Goal: Find contact information: Find contact information

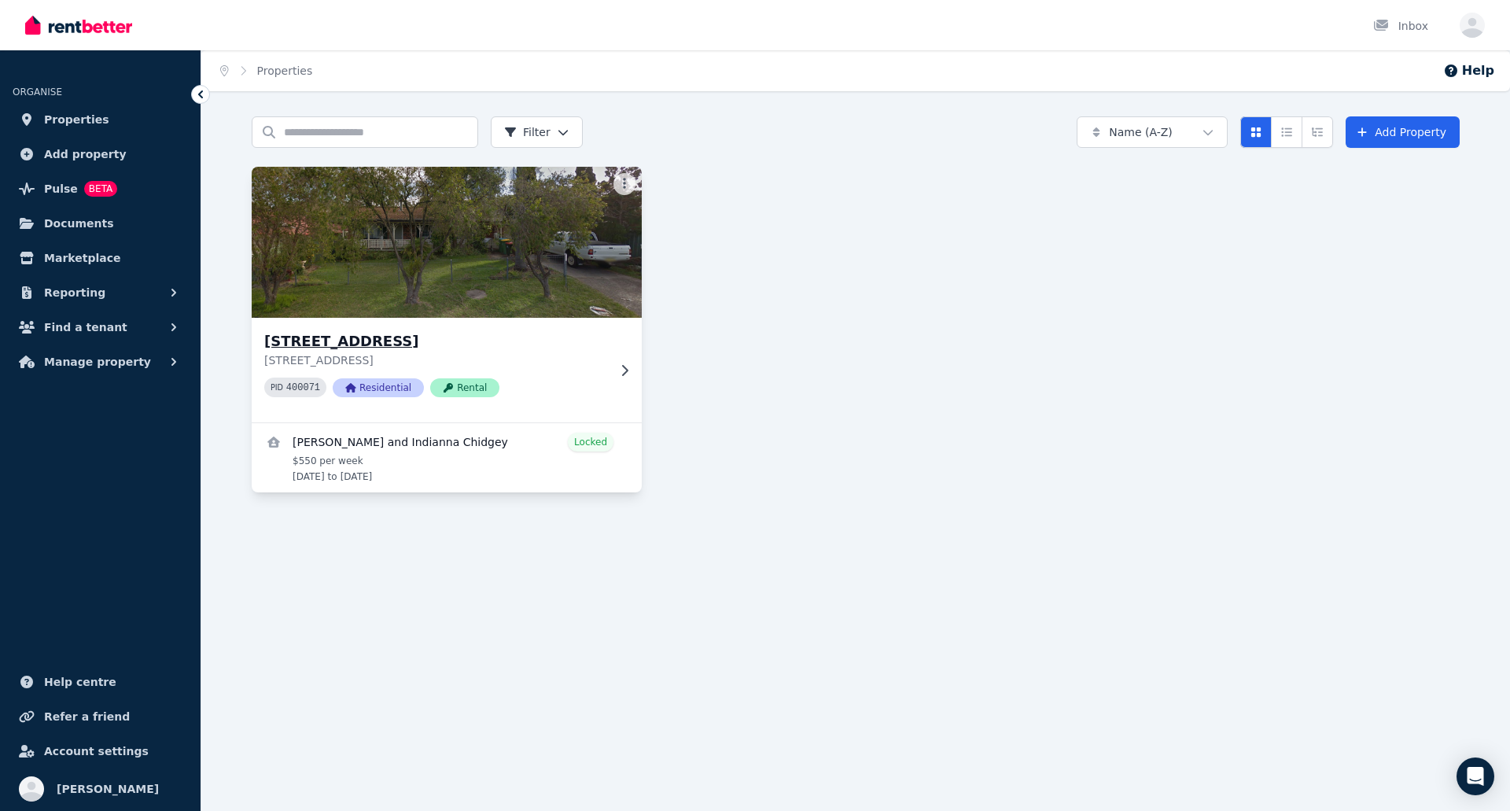
click at [444, 204] on img at bounding box center [447, 242] width 410 height 159
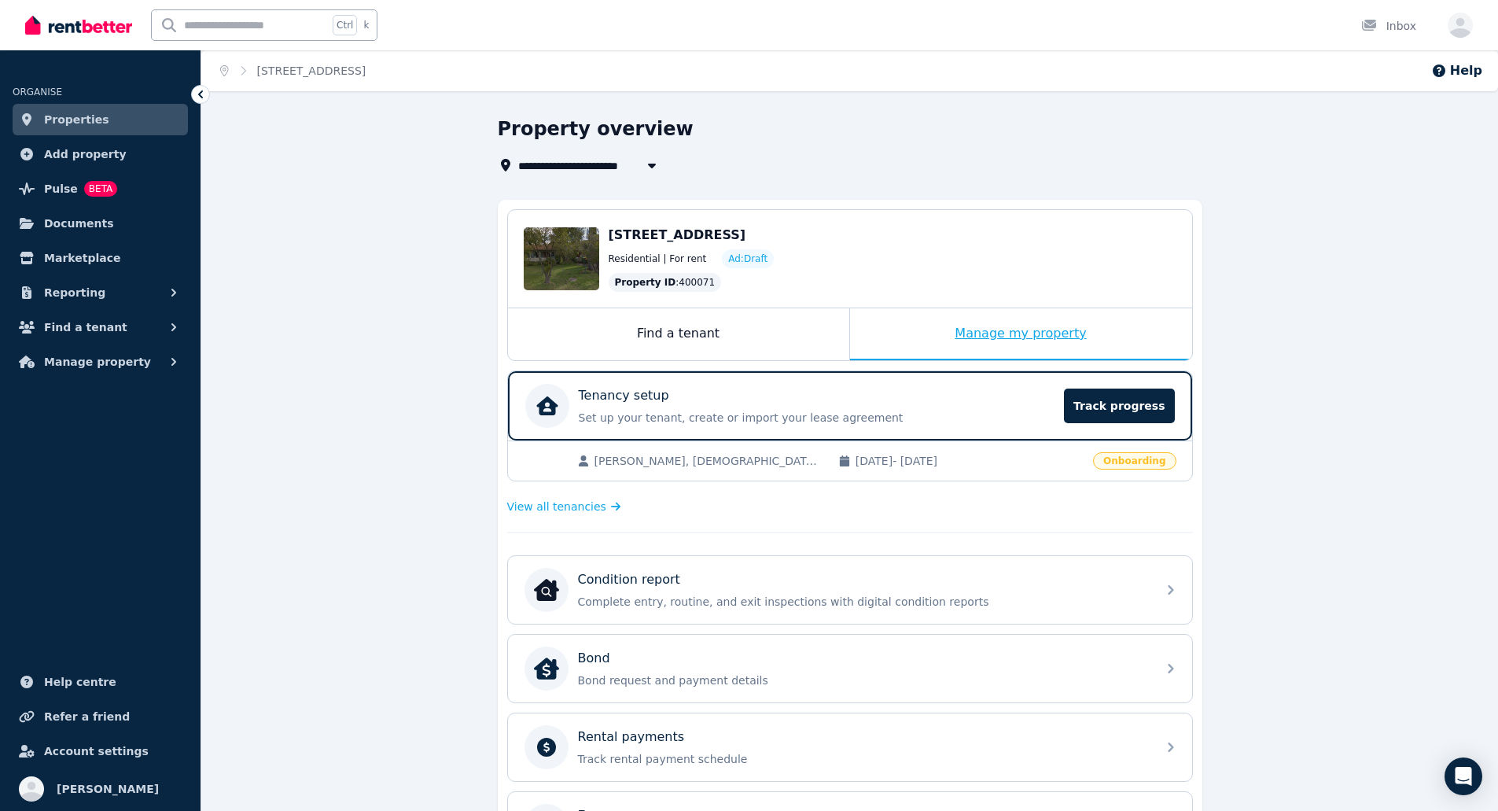
click at [1011, 334] on div "Manage my property" at bounding box center [1021, 334] width 342 height 52
click at [576, 508] on span "View all tenancies" at bounding box center [556, 507] width 99 height 16
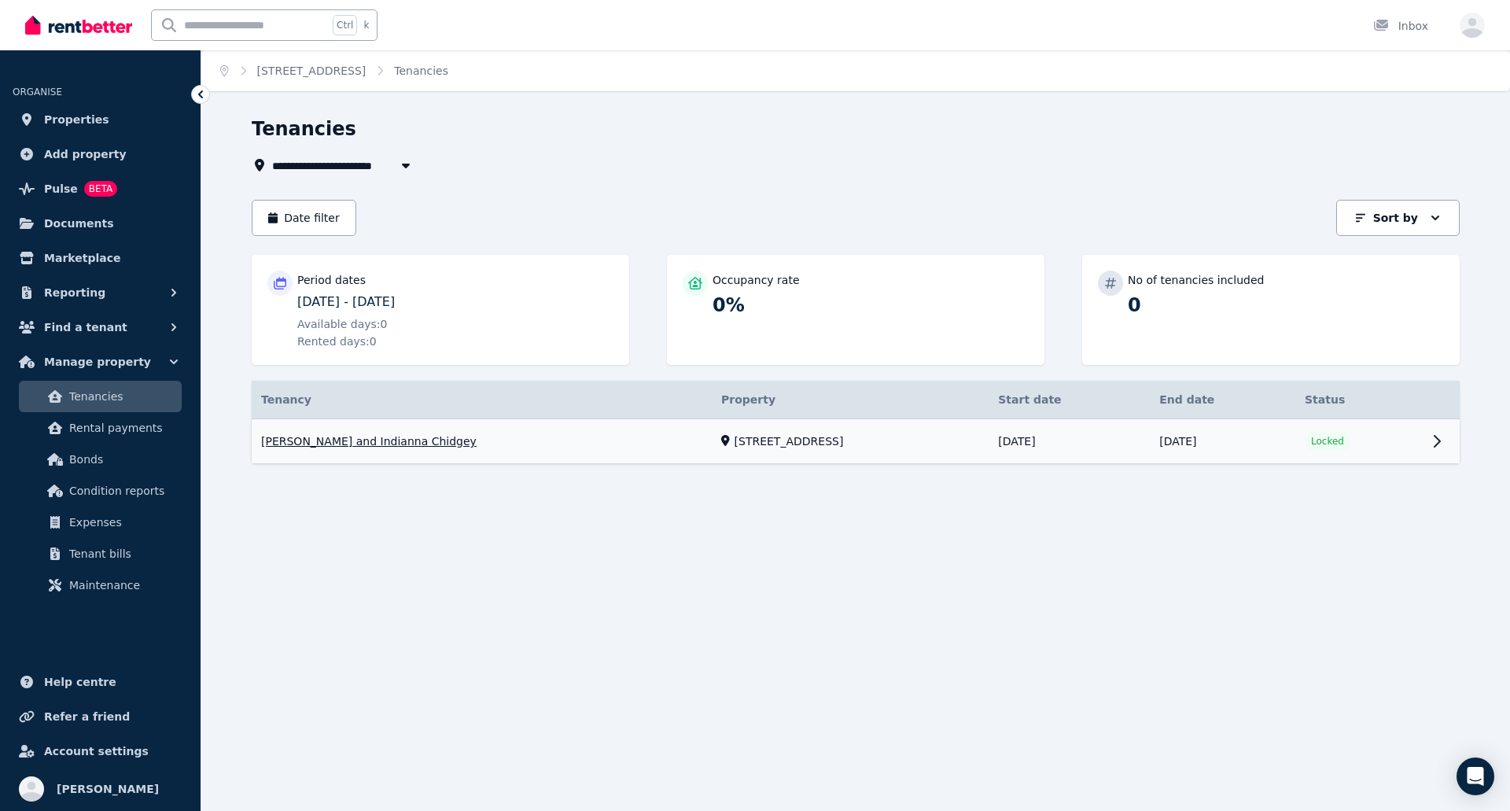
click at [359, 440] on link "View property details" at bounding box center [856, 441] width 1208 height 45
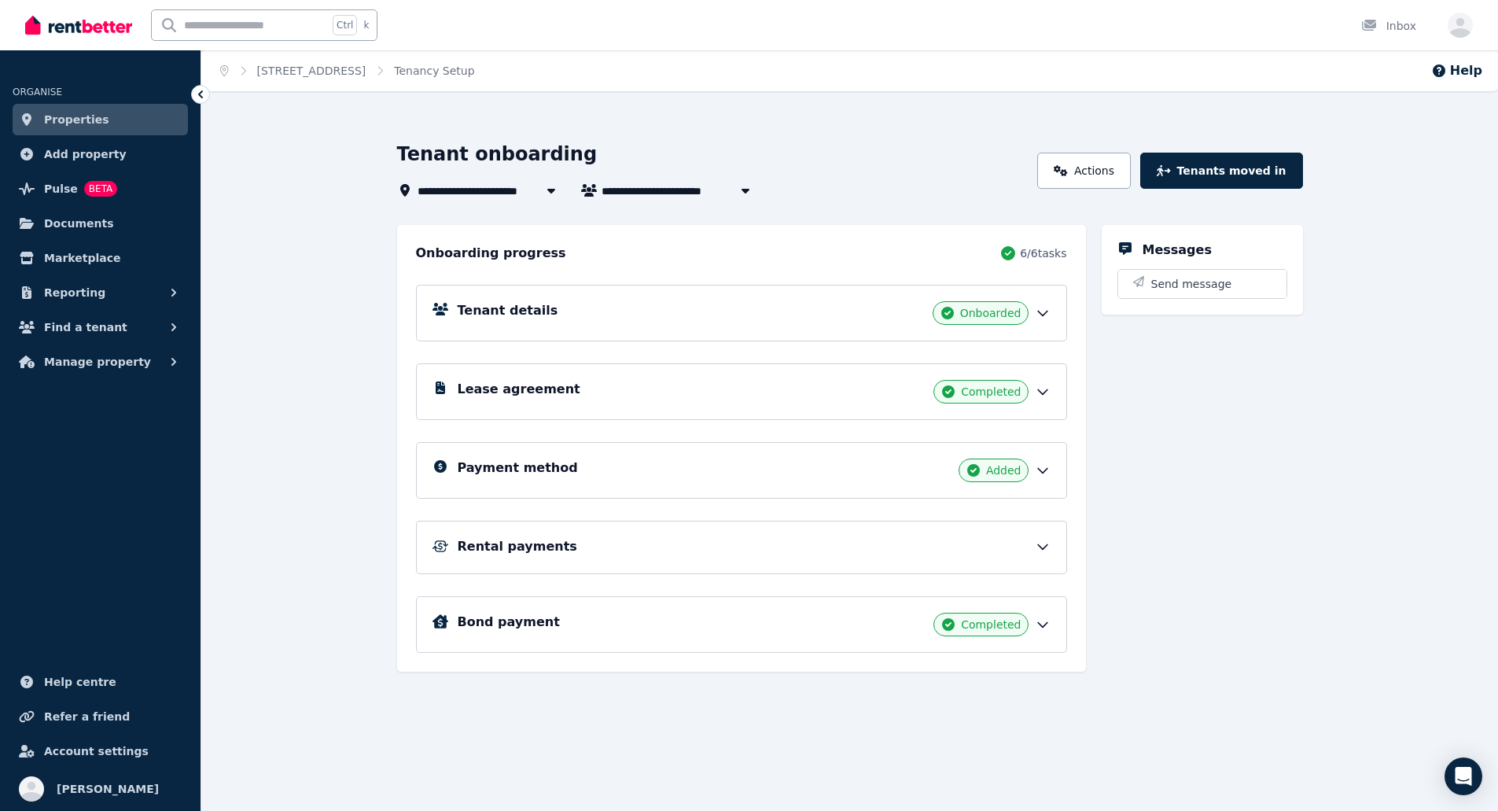
click at [565, 315] on div "Tenant details Onboarded" at bounding box center [754, 313] width 593 height 24
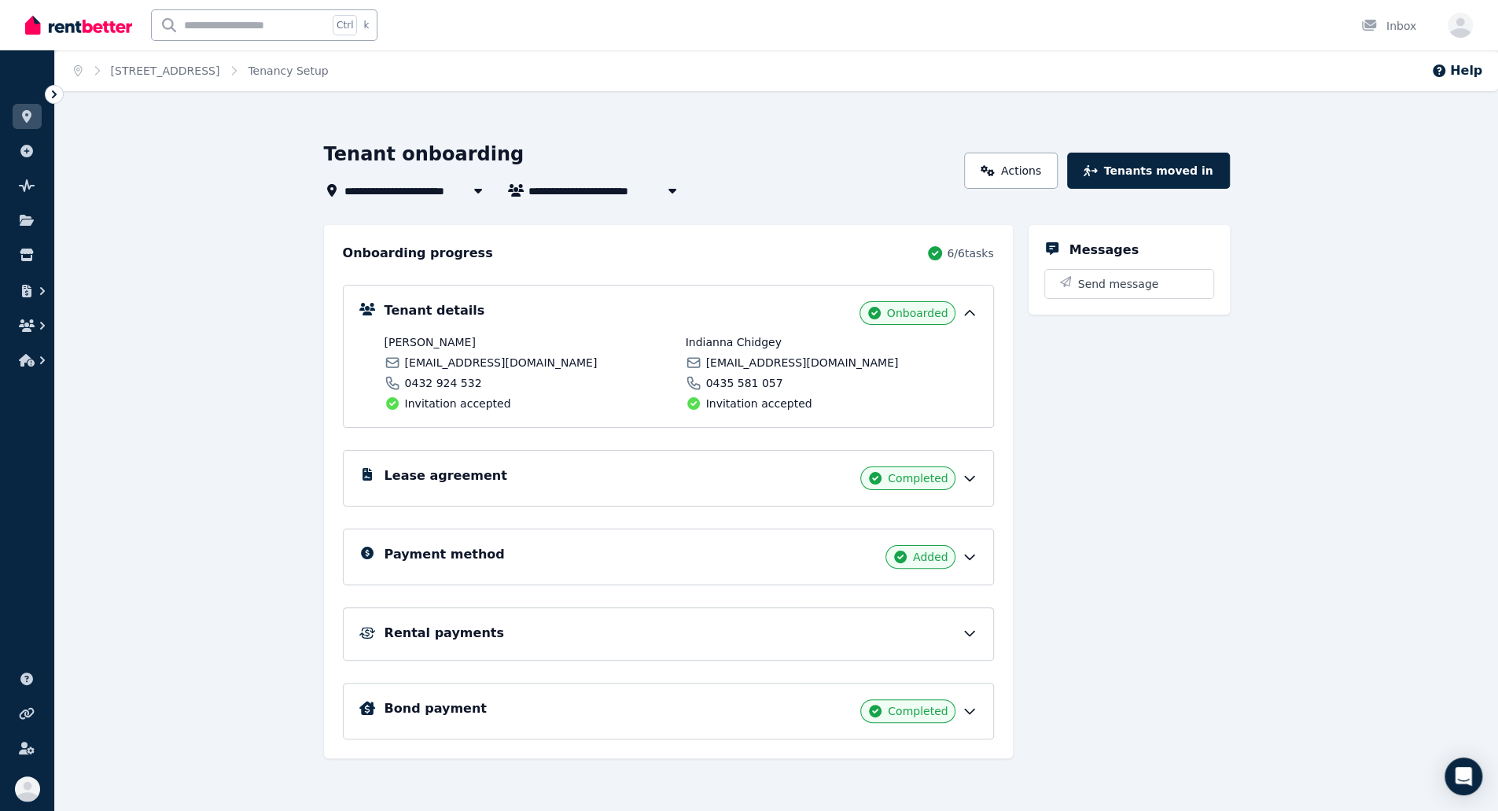
click at [440, 344] on span "[PERSON_NAME]" at bounding box center [531, 342] width 292 height 16
copy span "Chidgey"
click at [723, 341] on span "Indianna Chidgey" at bounding box center [832, 342] width 292 height 16
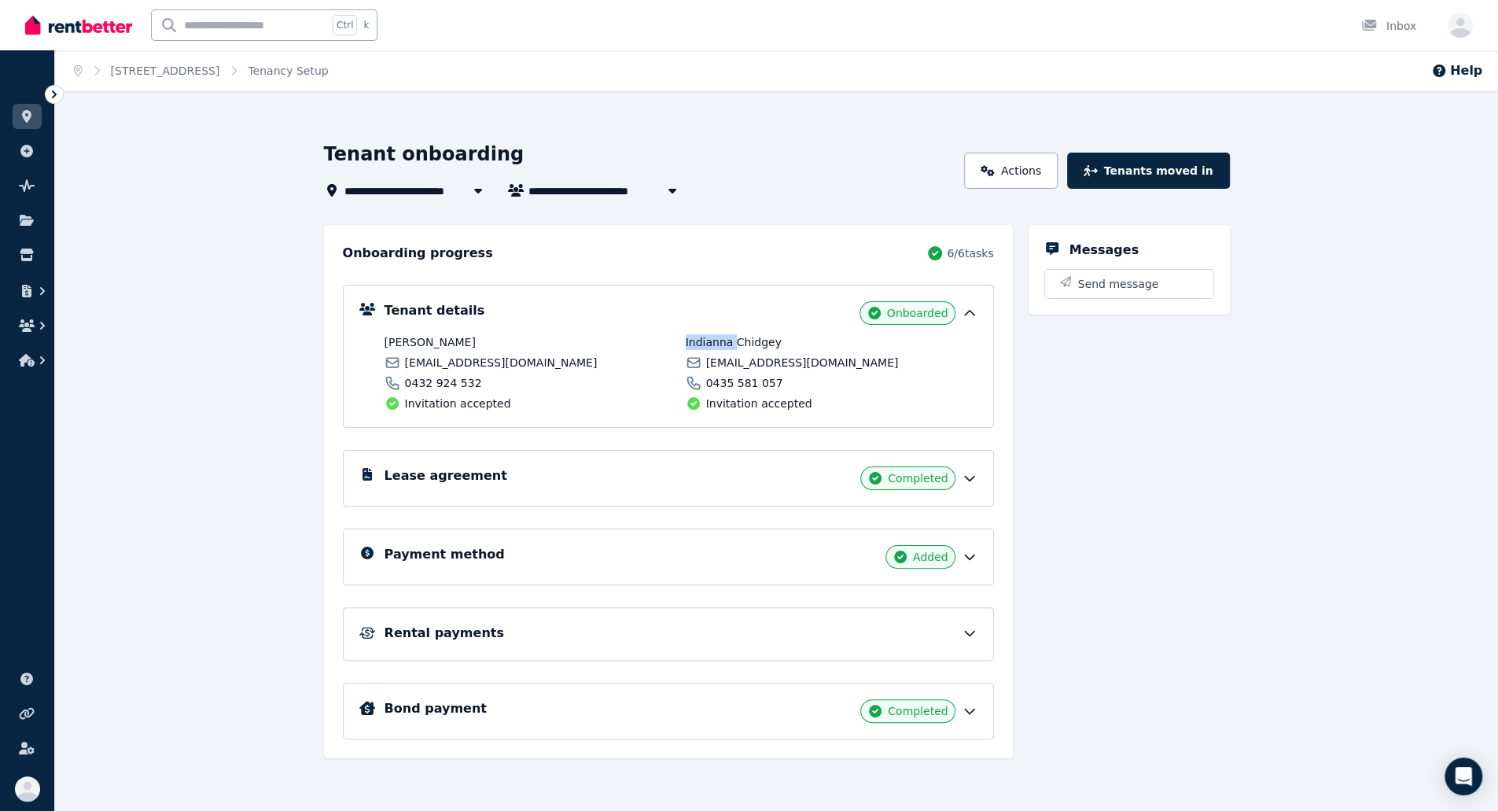
copy span "[DEMOGRAPHIC_DATA]"
drag, startPoint x: 481, startPoint y: 391, endPoint x: 405, endPoint y: 388, distance: 76.4
click at [405, 388] on div "[PERSON_NAME] [EMAIL_ADDRESS][DOMAIN_NAME] 0432 924 532 Invitation accepted" at bounding box center [531, 372] width 292 height 77
copy span "0432 924 532"
click at [391, 344] on span "[PERSON_NAME]" at bounding box center [531, 342] width 292 height 16
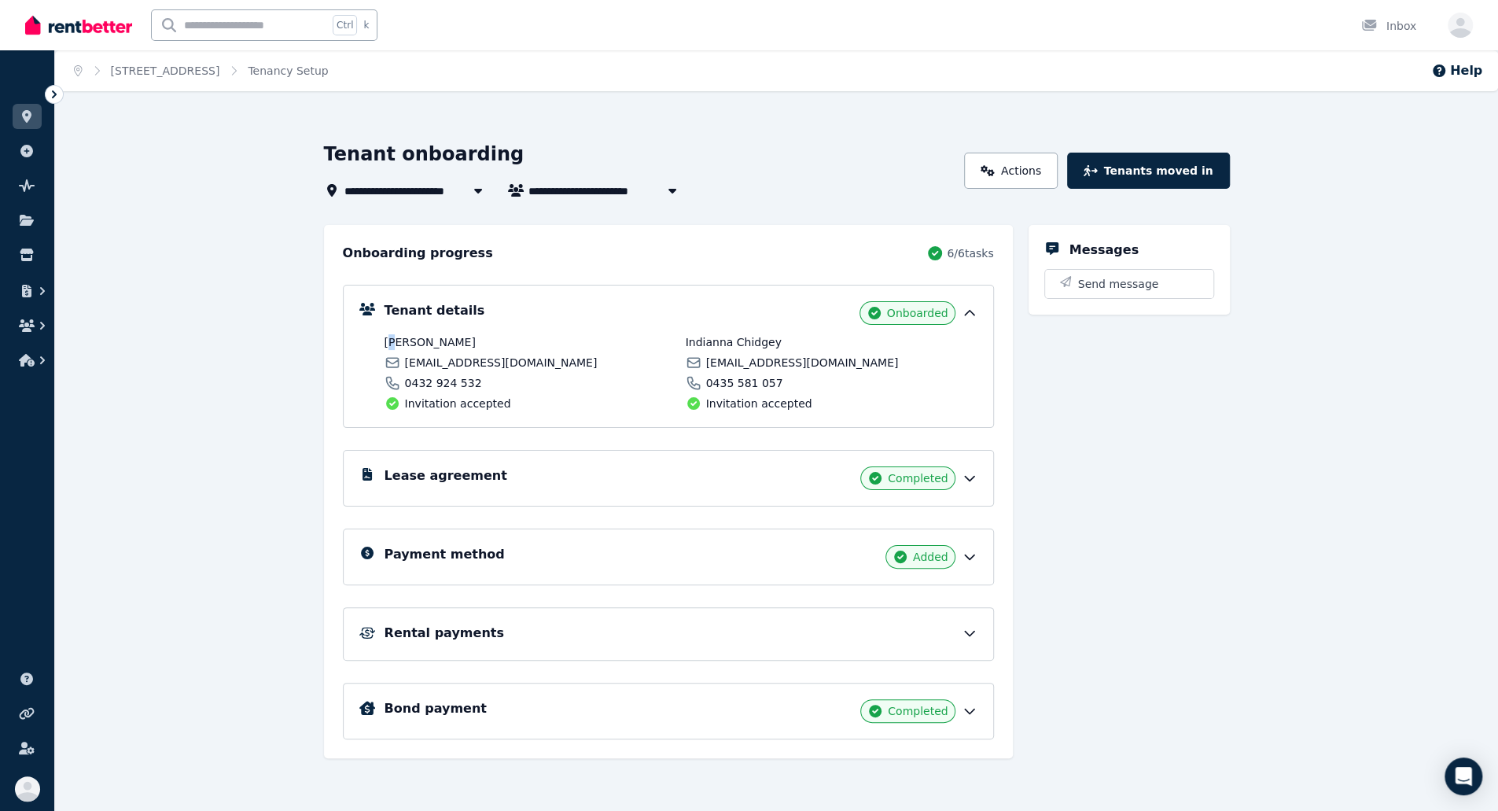
click at [391, 344] on span "[PERSON_NAME]" at bounding box center [531, 342] width 292 height 16
drag, startPoint x: 487, startPoint y: 386, endPoint x: 409, endPoint y: 381, distance: 78.0
click at [404, 385] on div "0432 924 532" at bounding box center [531, 383] width 292 height 16
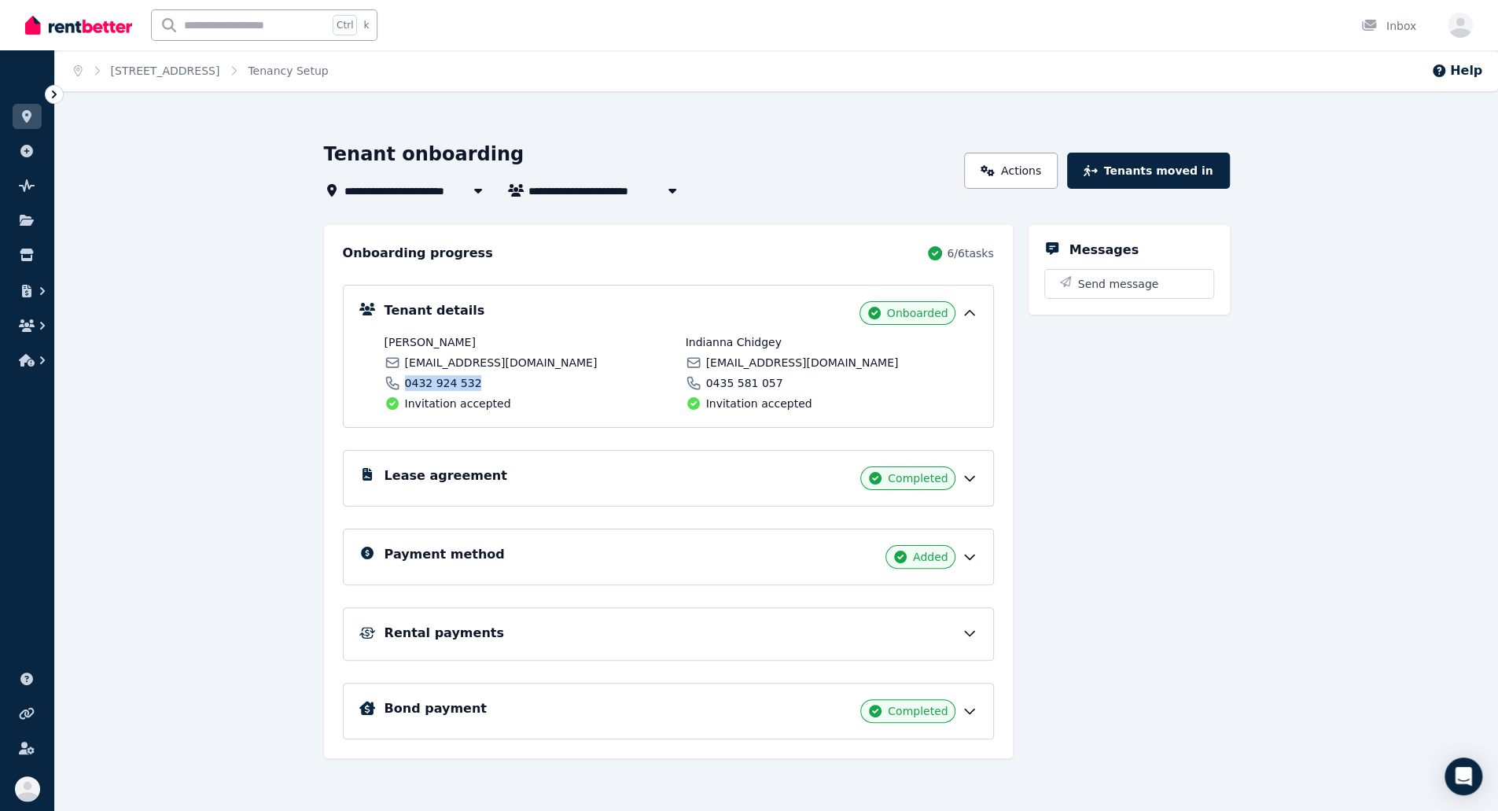
copy span "0432 924 532"
click at [490, 358] on span "[EMAIL_ADDRESS][DOMAIN_NAME]" at bounding box center [501, 363] width 193 height 16
copy div "[EMAIL_ADDRESS][DOMAIN_NAME]"
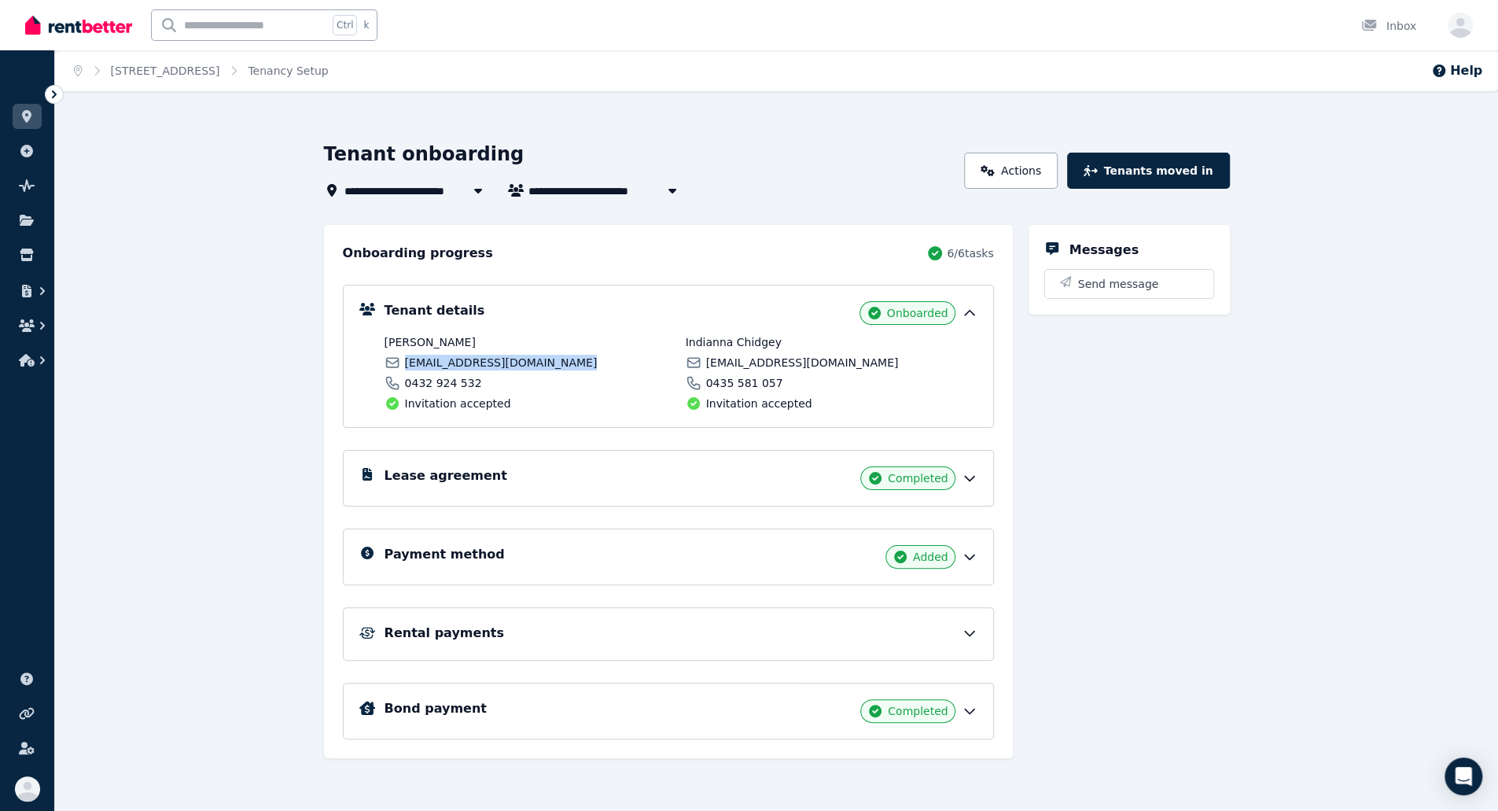
copy div "[EMAIL_ADDRESS][DOMAIN_NAME]"
click at [1005, 166] on link "Actions" at bounding box center [1011, 171] width 94 height 36
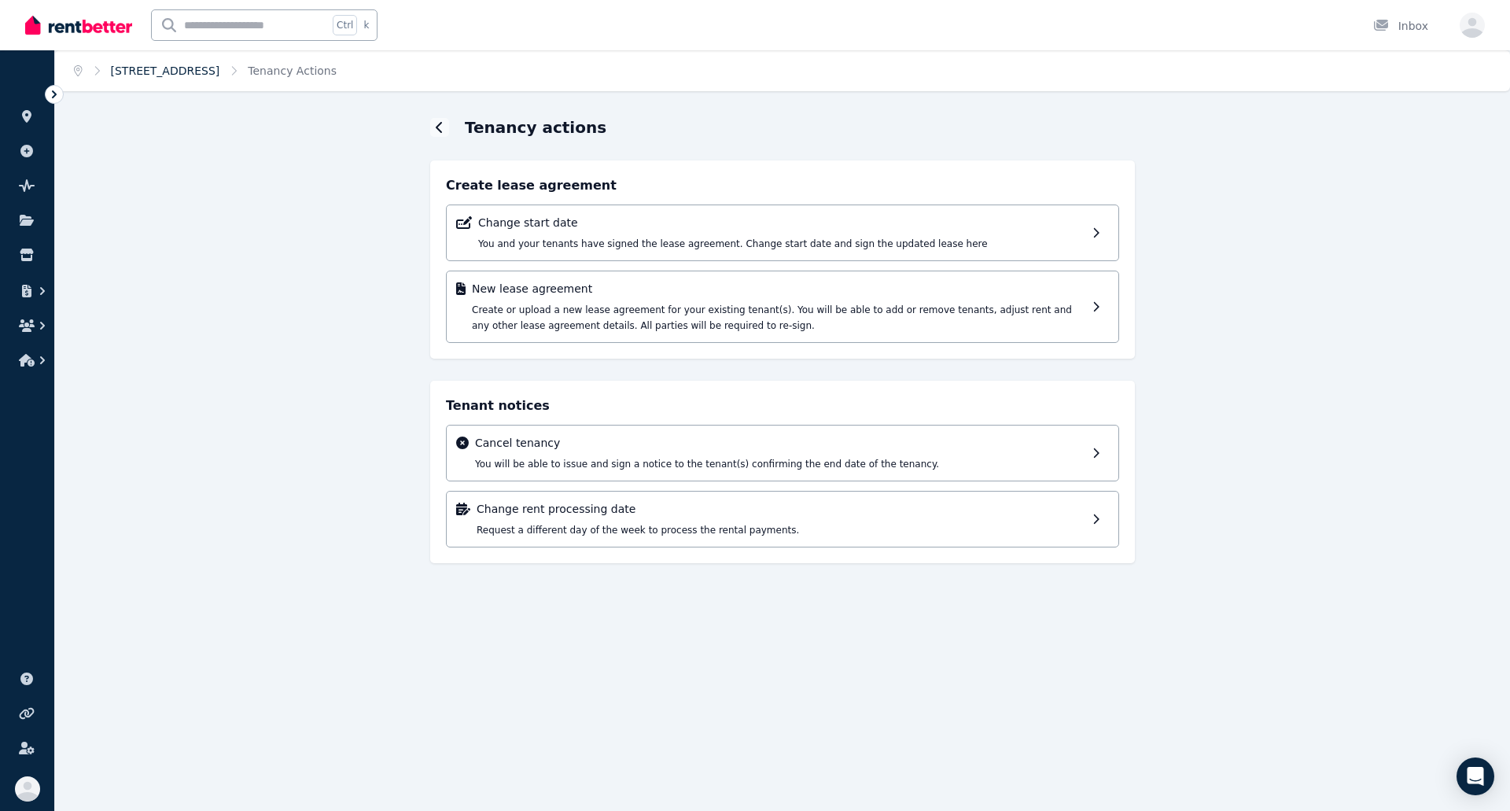
click at [199, 72] on link "[STREET_ADDRESS]" at bounding box center [165, 70] width 109 height 13
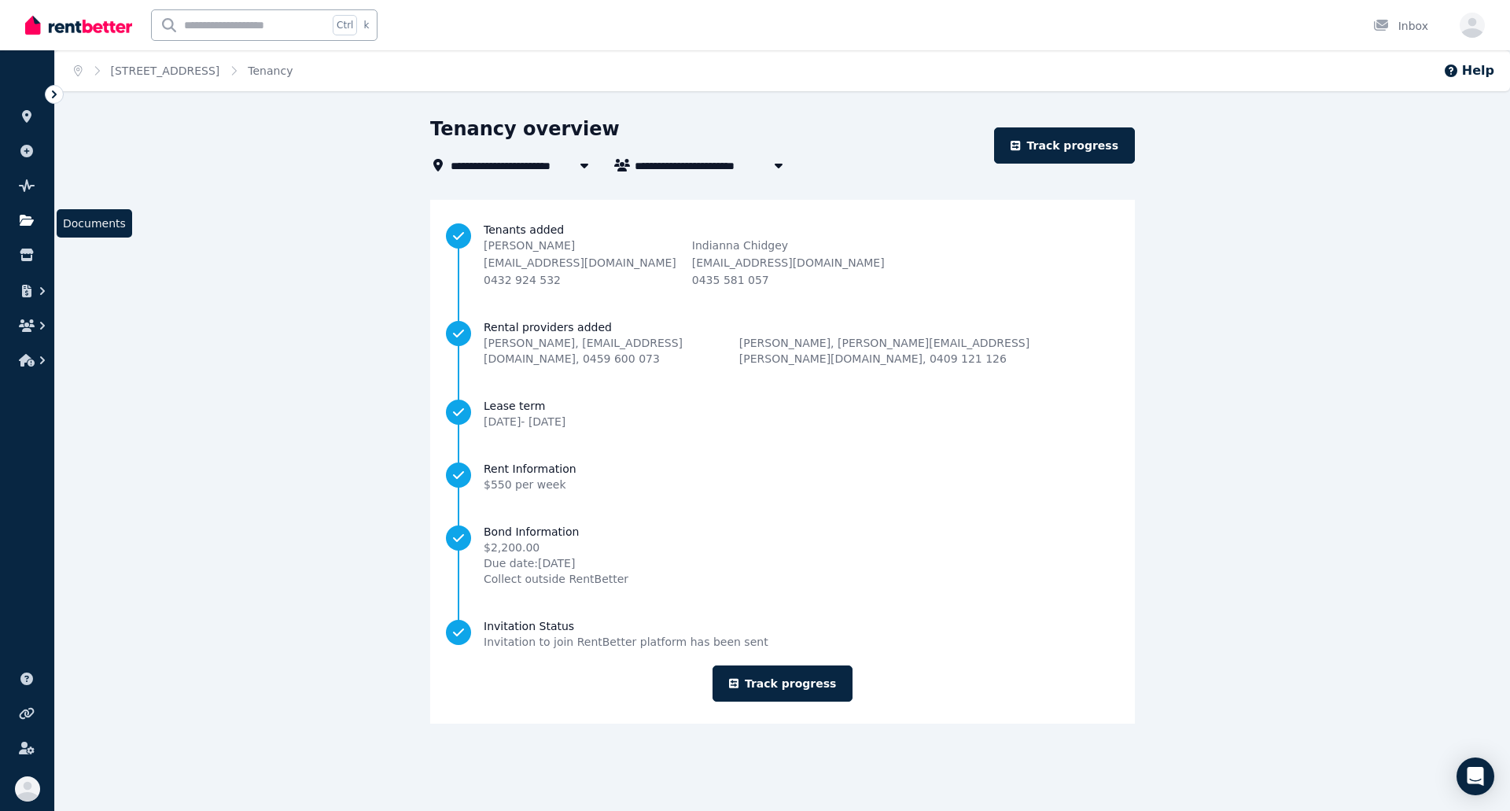
click at [28, 225] on icon at bounding box center [27, 220] width 14 height 11
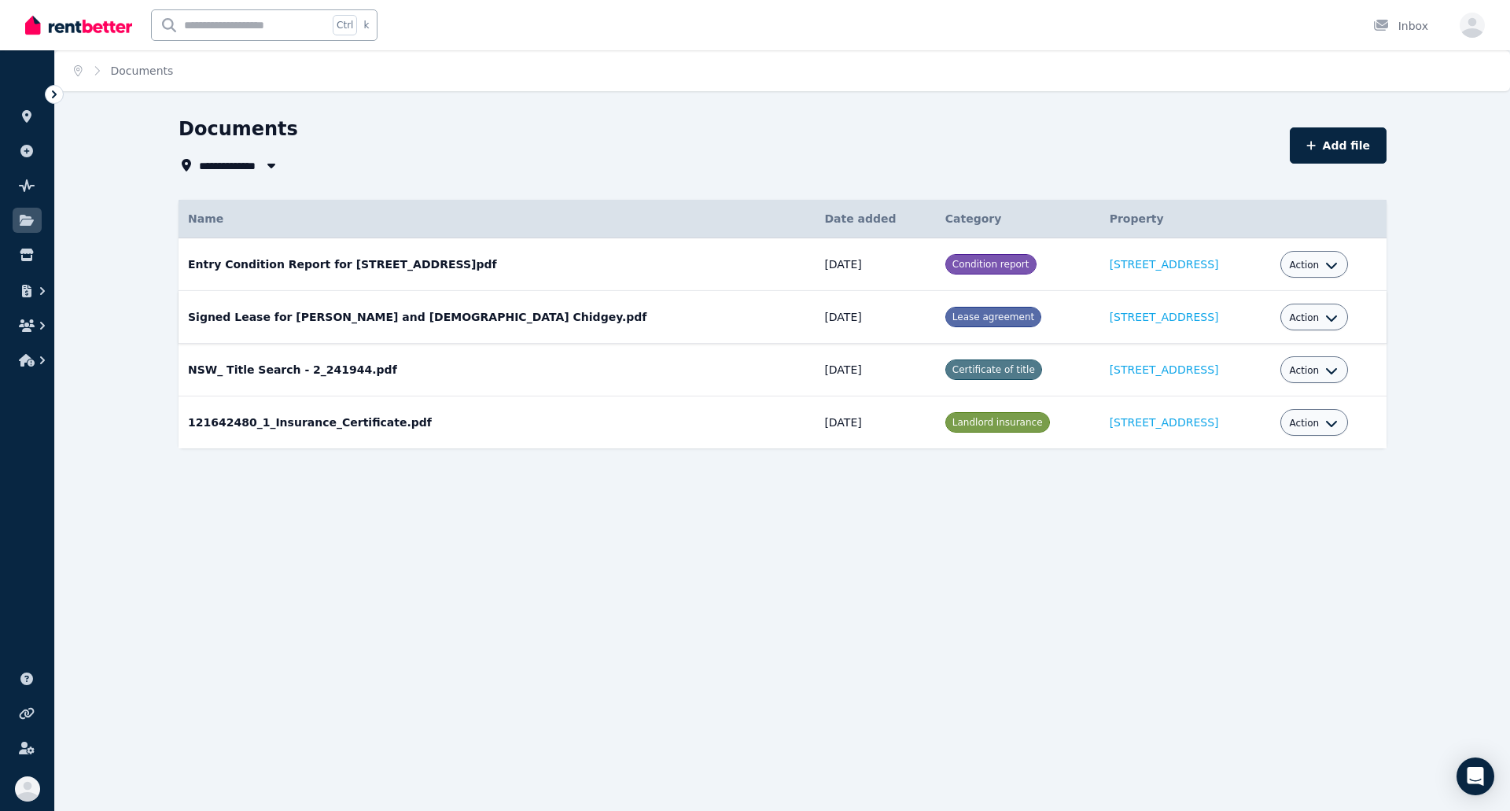
click at [1293, 315] on span "Action" at bounding box center [1305, 317] width 30 height 13
click at [1246, 410] on link "Download" at bounding box center [1265, 410] width 151 height 28
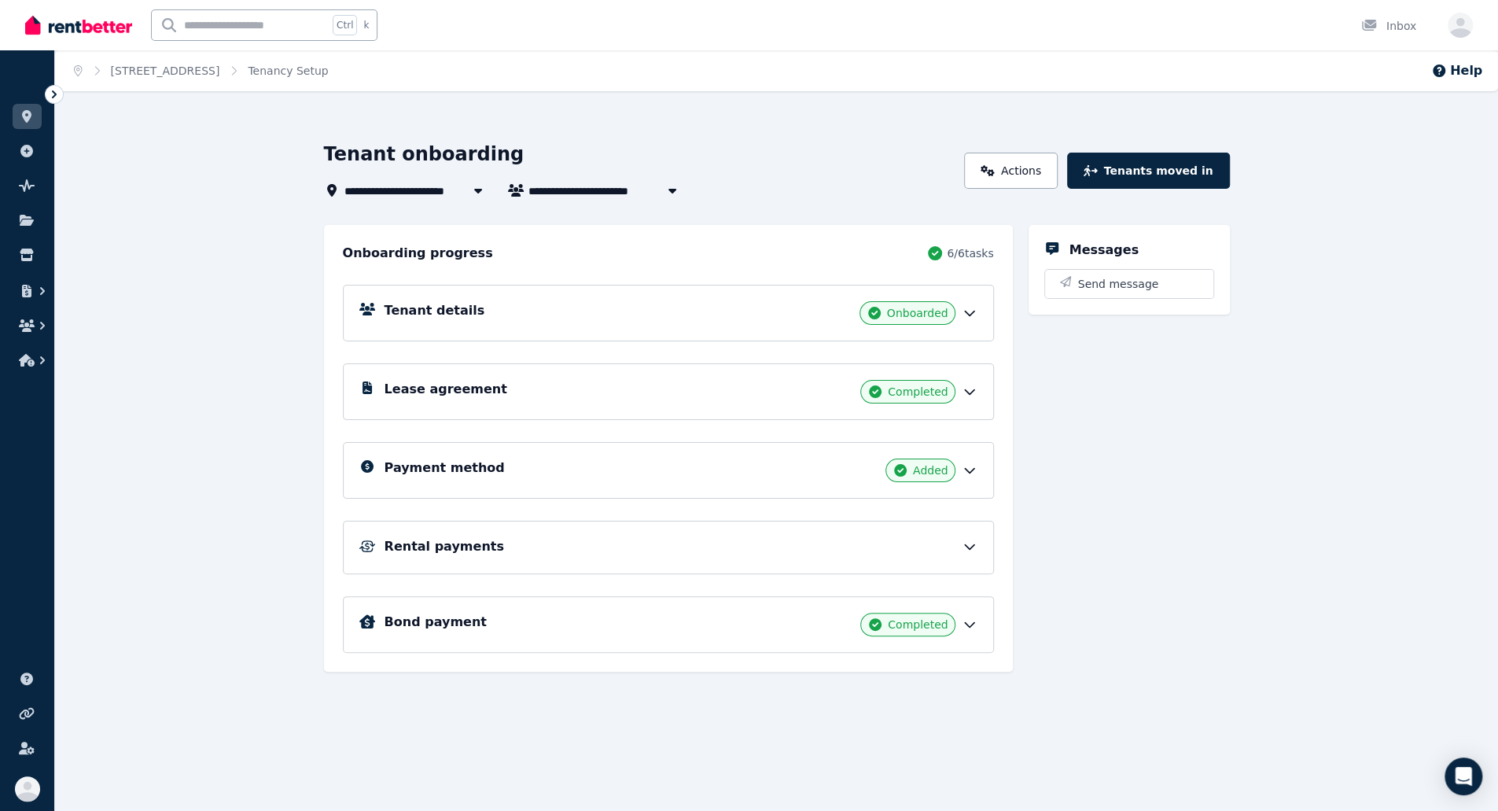
click at [627, 290] on div "Tenant details Onboarded" at bounding box center [668, 313] width 651 height 57
click at [632, 311] on div "Tenant details Onboarded" at bounding box center [681, 313] width 593 height 24
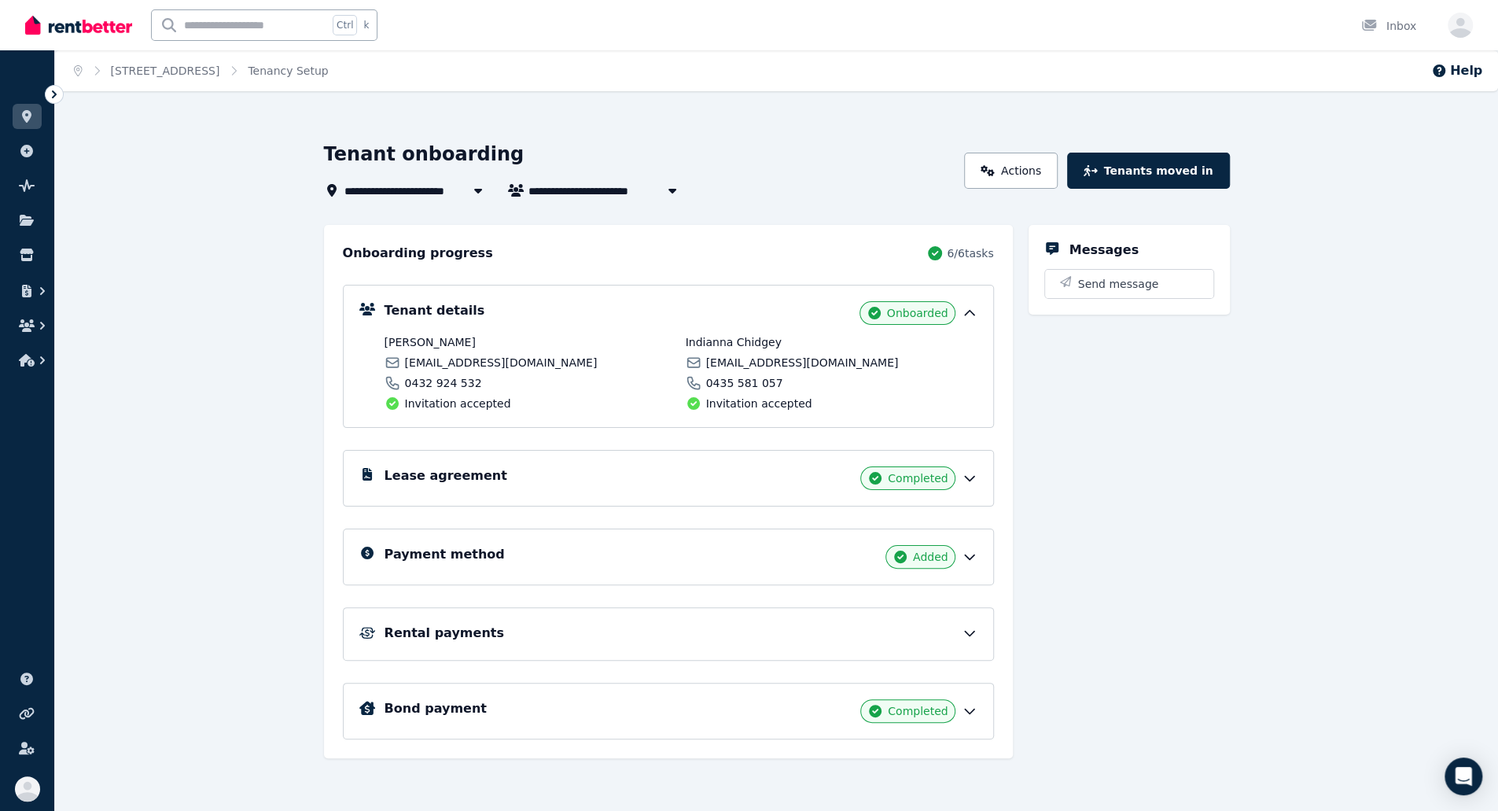
click at [389, 339] on span "[PERSON_NAME]" at bounding box center [531, 342] width 292 height 16
copy div "[PERSON_NAME]"
click at [742, 338] on span "Indianna Chidgey" at bounding box center [832, 342] width 292 height 16
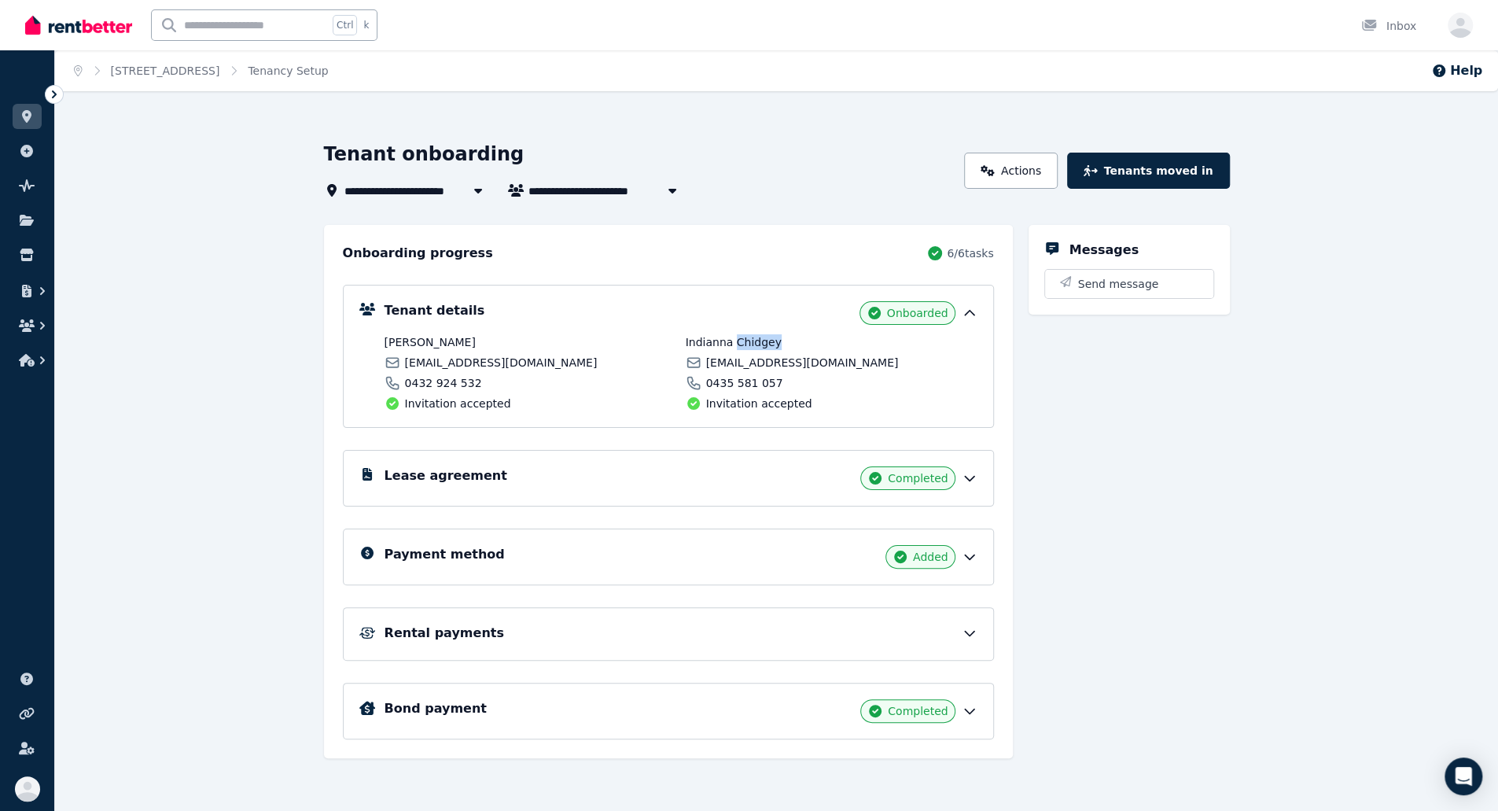
click at [742, 338] on span "Indianna Chidgey" at bounding box center [832, 342] width 292 height 16
copy div "Indianna Chidgey"
drag, startPoint x: 476, startPoint y: 380, endPoint x: 404, endPoint y: 383, distance: 71.6
click at [404, 383] on div "0432 924 532" at bounding box center [531, 383] width 292 height 16
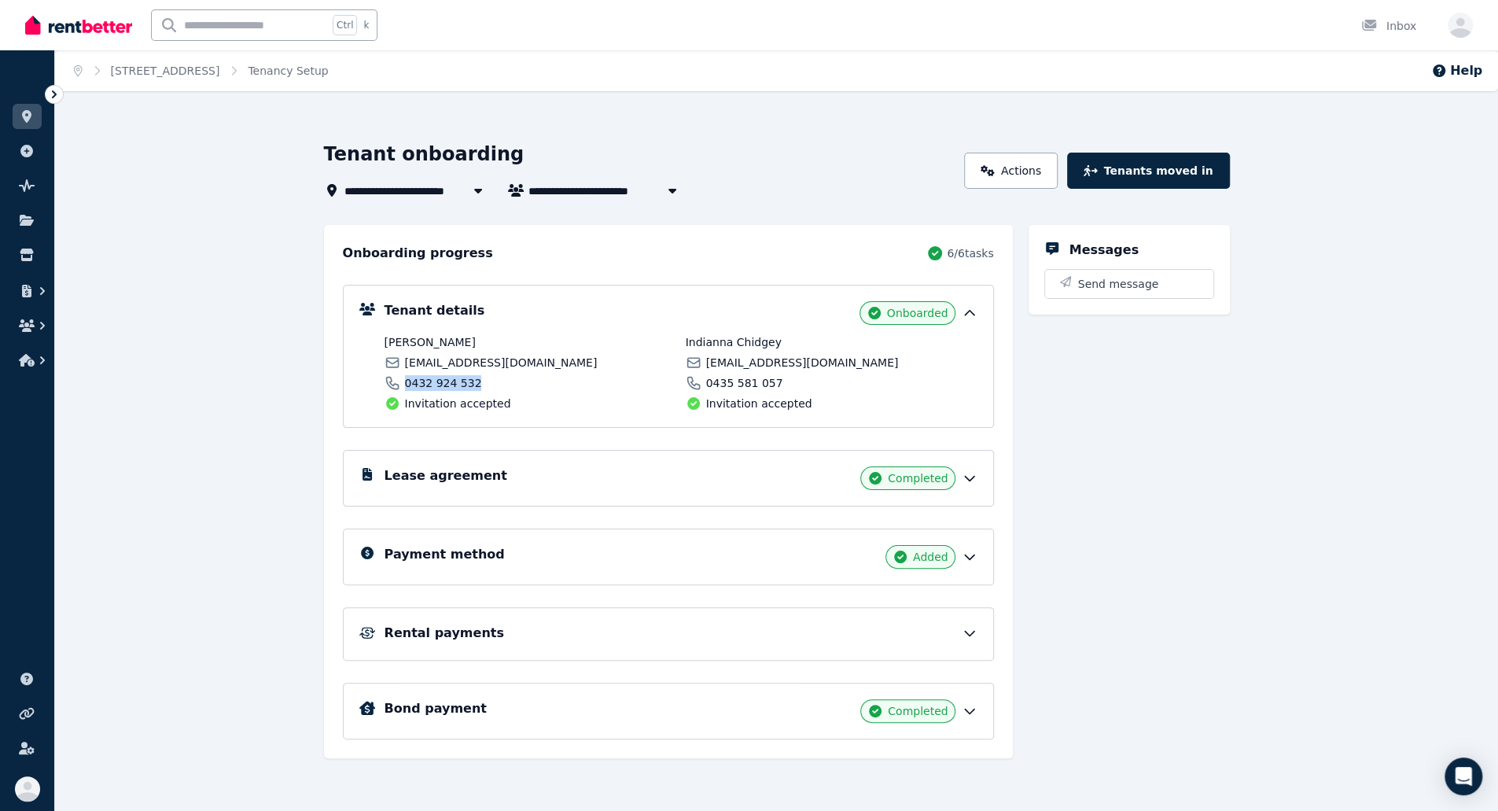
copy span "0432 924 532"
drag, startPoint x: 538, startPoint y: 364, endPoint x: 396, endPoint y: 368, distance: 141.6
click at [396, 368] on div "[EMAIL_ADDRESS][DOMAIN_NAME]" at bounding box center [531, 363] width 292 height 16
copy span "[EMAIL_ADDRESS][DOMAIN_NAME]"
click at [462, 636] on h5 "Rental payments" at bounding box center [445, 633] width 120 height 19
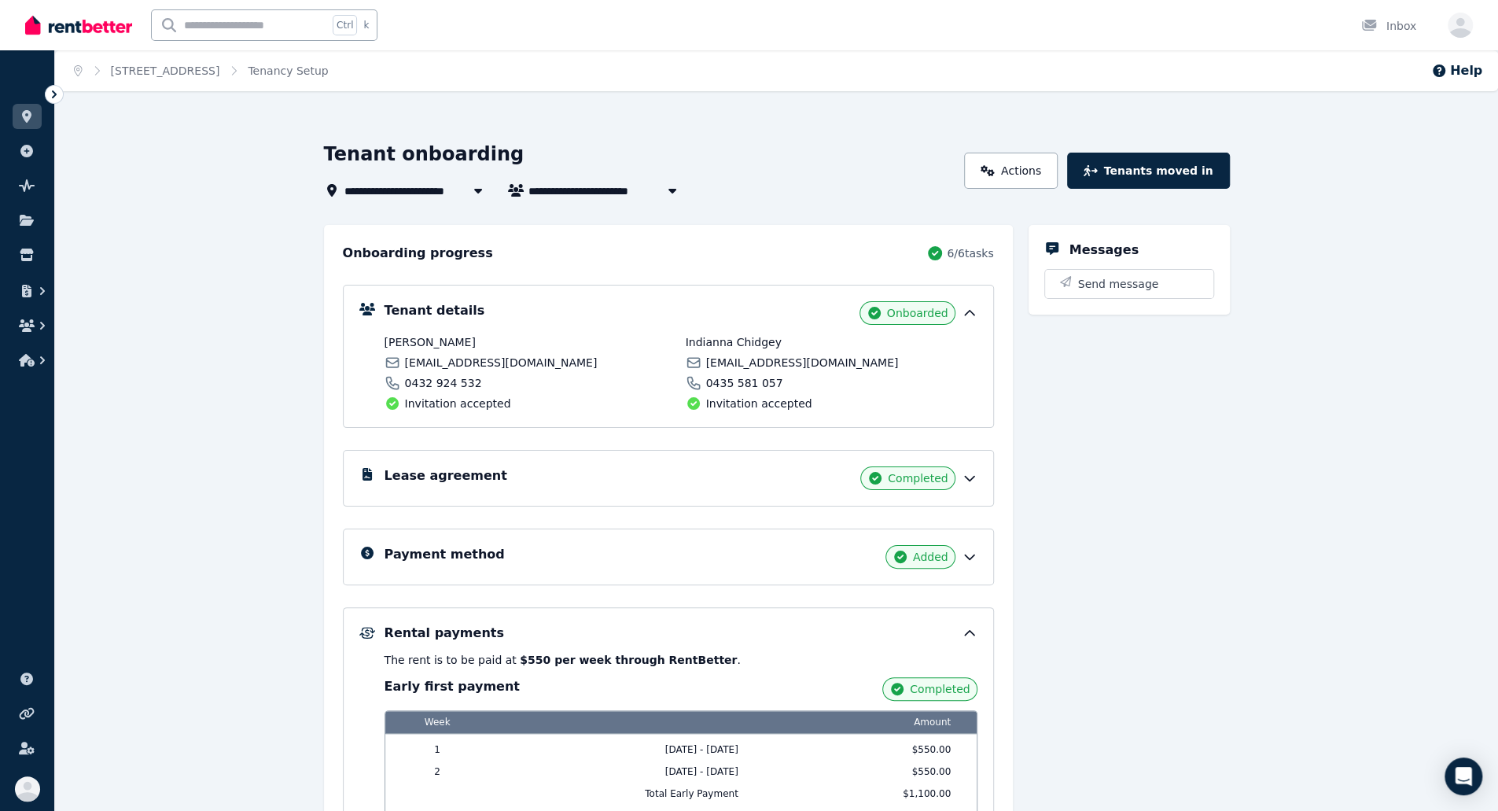
click at [510, 617] on div "Rental payments The rent is to be paid at $550 per week through RentBetter . Ea…" at bounding box center [668, 770] width 651 height 326
click at [469, 630] on h5 "Rental payments" at bounding box center [445, 633] width 120 height 19
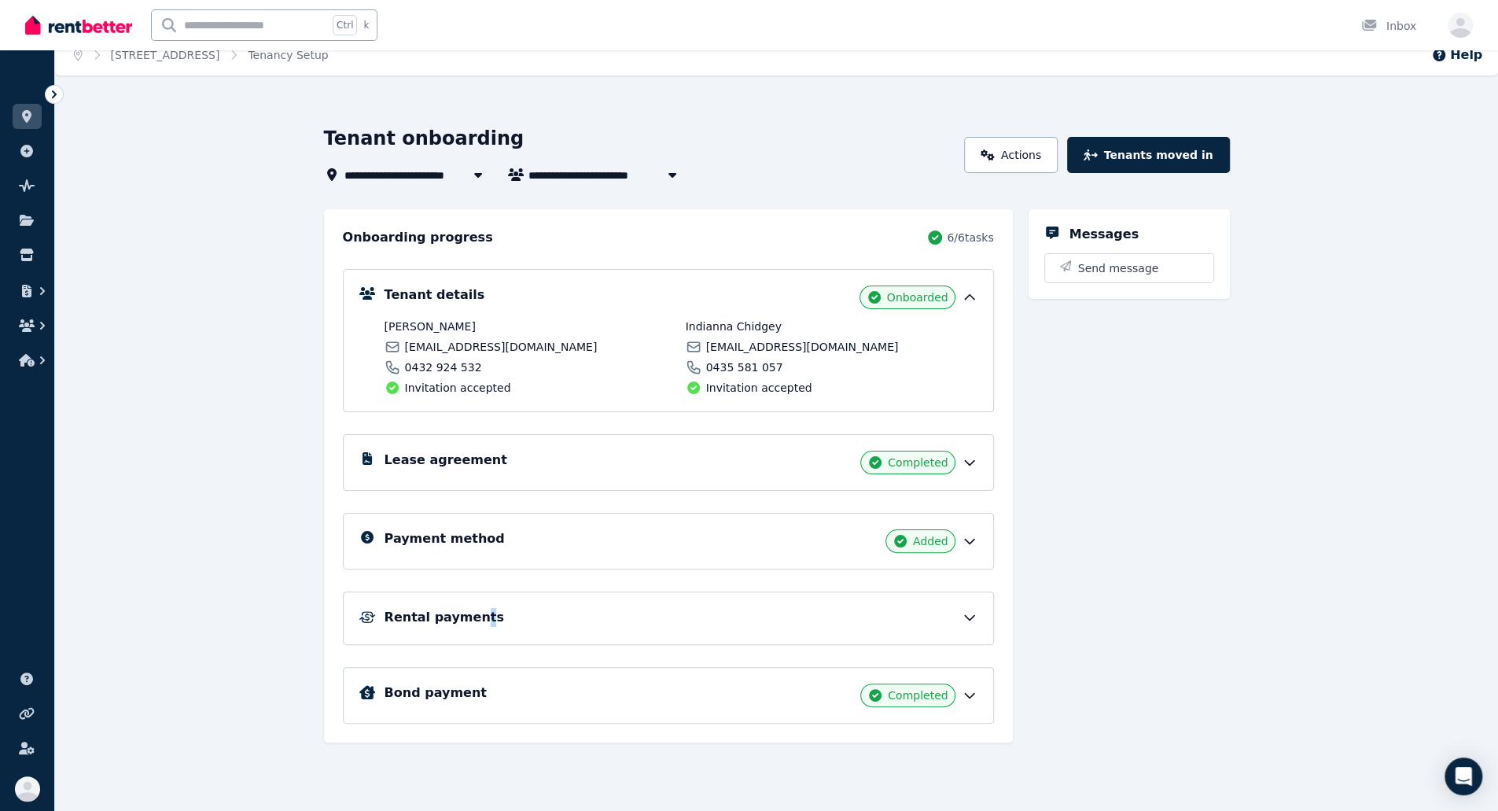
scroll to position [25, 0]
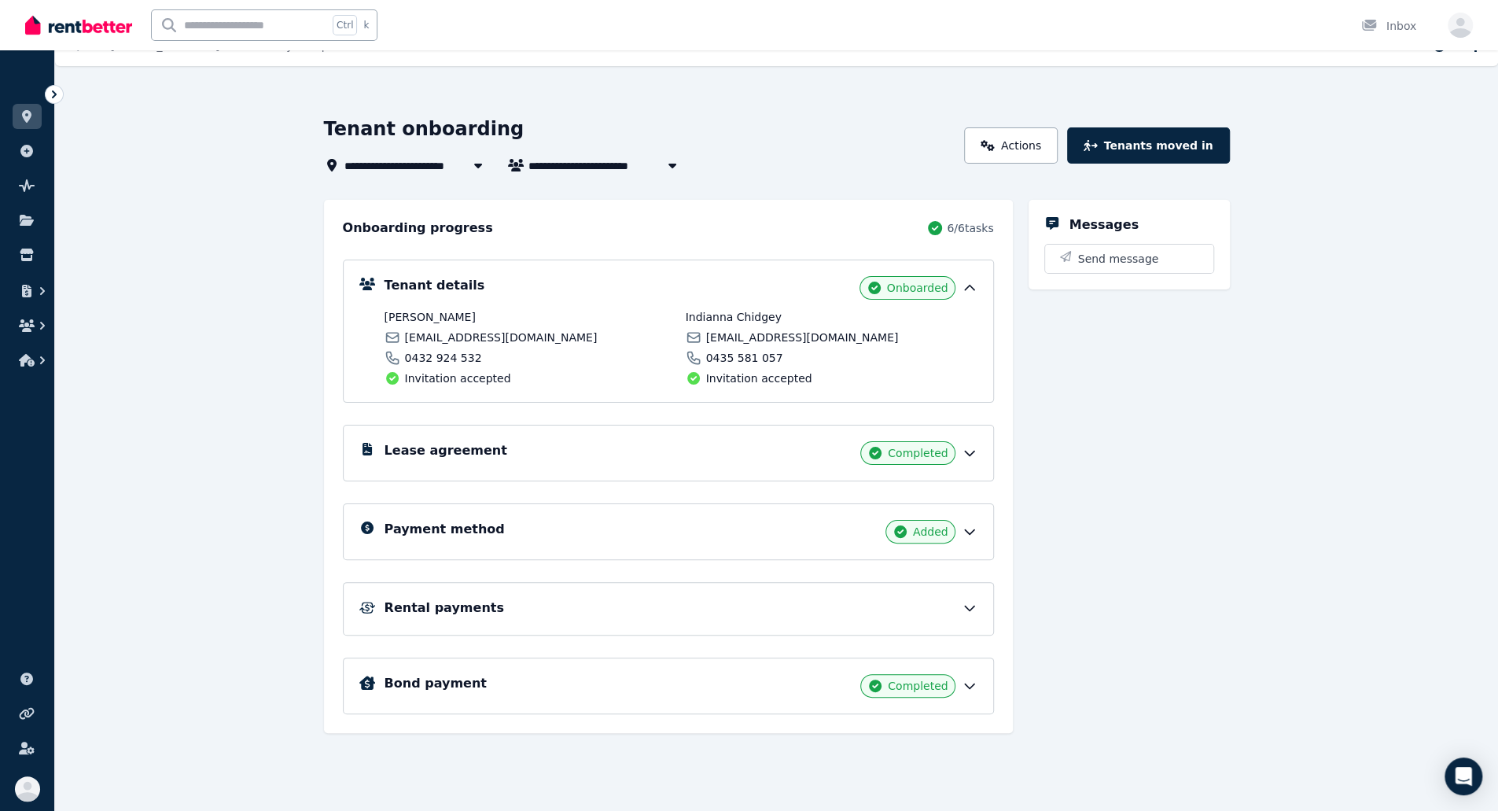
click at [683, 669] on div "Bond payment Completed" at bounding box center [668, 685] width 651 height 57
click at [679, 680] on div "Bond payment Completed" at bounding box center [681, 686] width 593 height 24
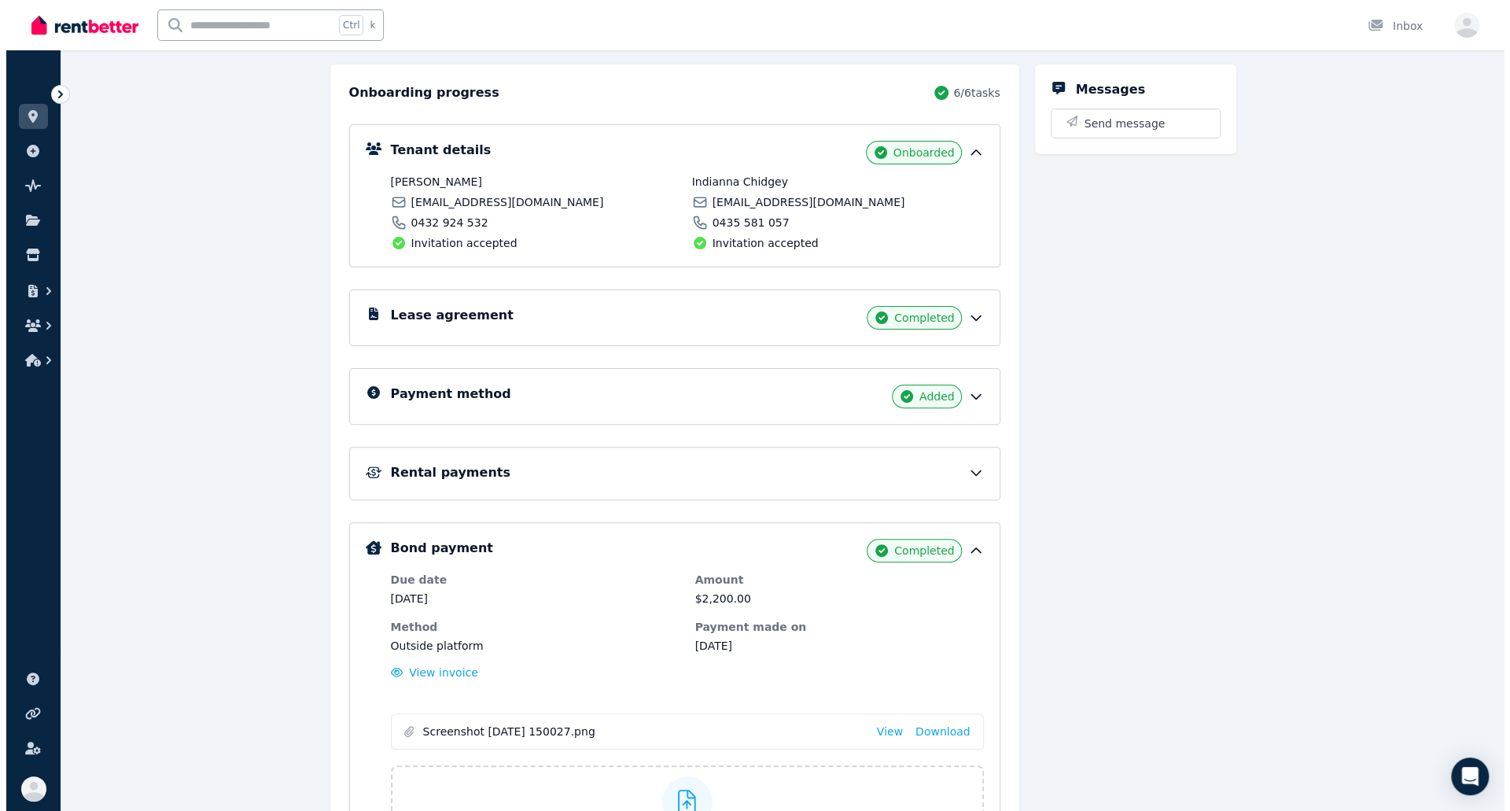
scroll to position [311, 0]
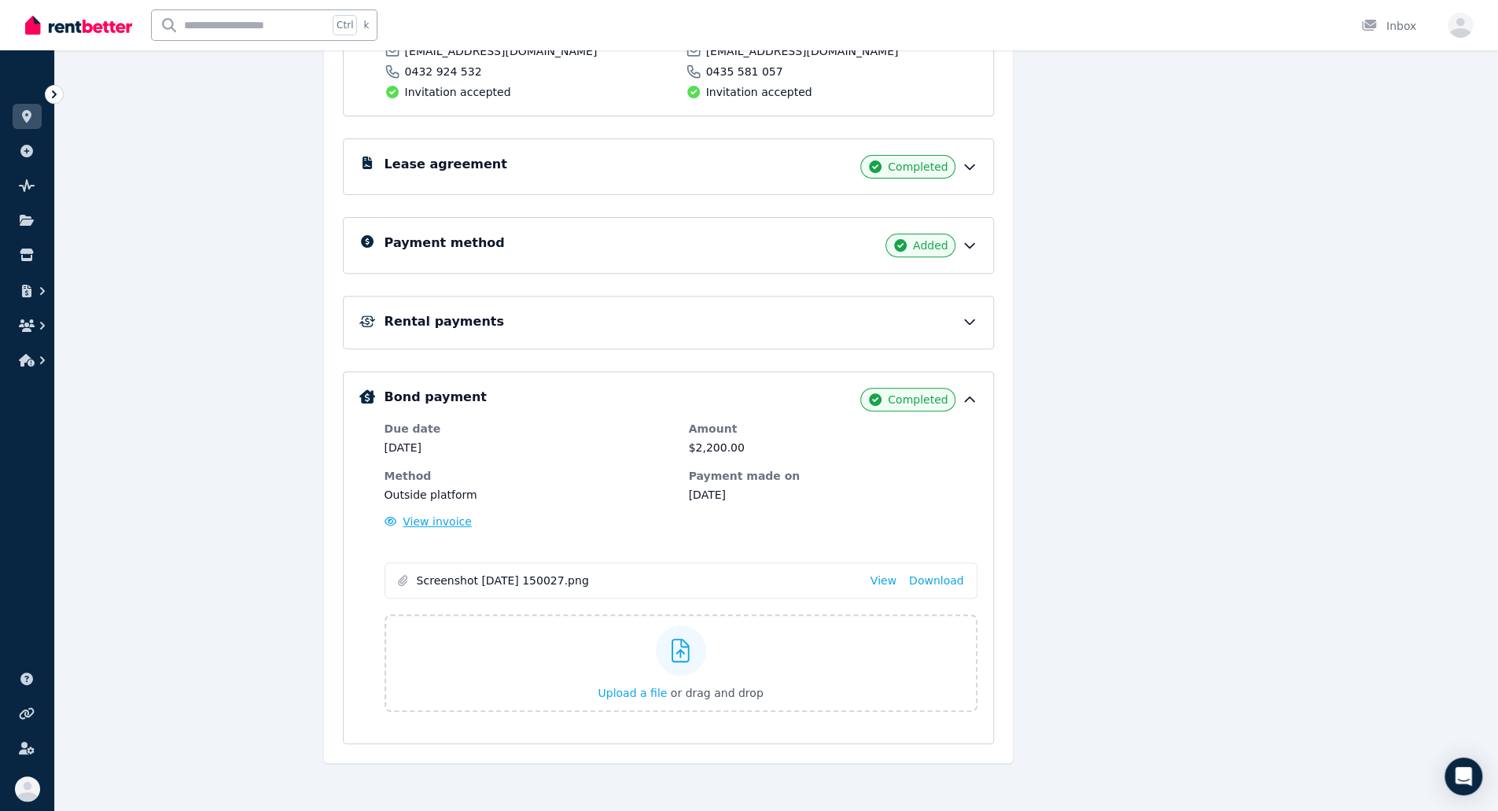
click at [426, 515] on span "View invoice" at bounding box center [437, 521] width 69 height 13
